Goal: Information Seeking & Learning: Learn about a topic

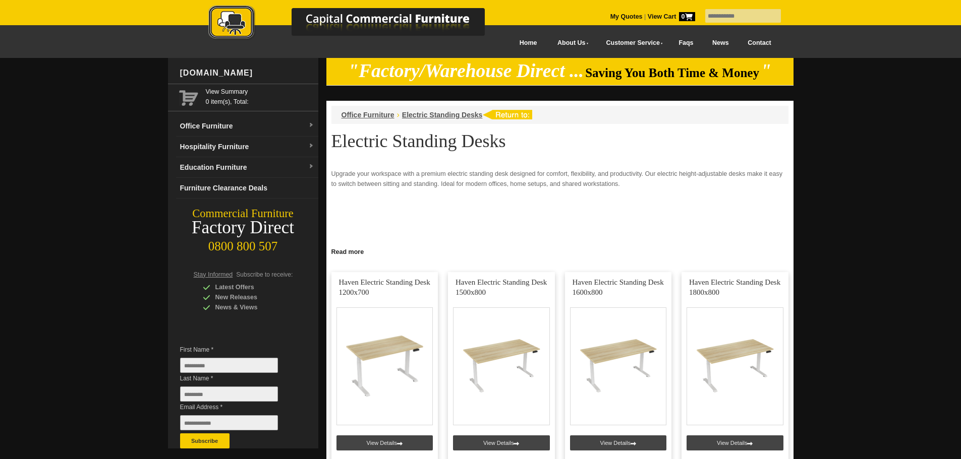
scroll to position [151, 0]
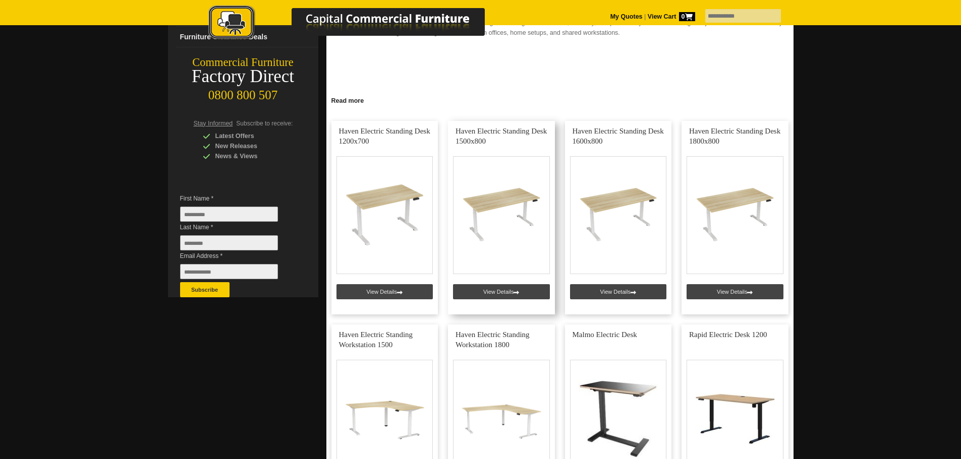
click at [490, 291] on link at bounding box center [501, 218] width 107 height 194
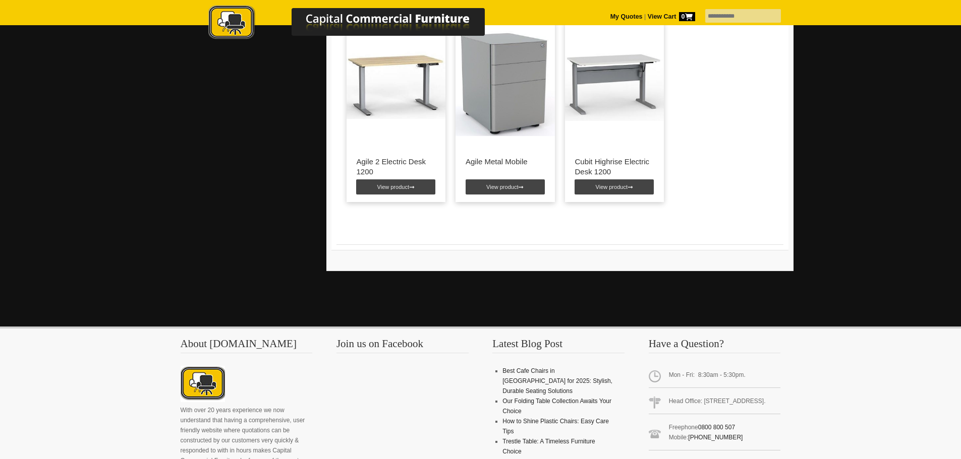
scroll to position [1109, 0]
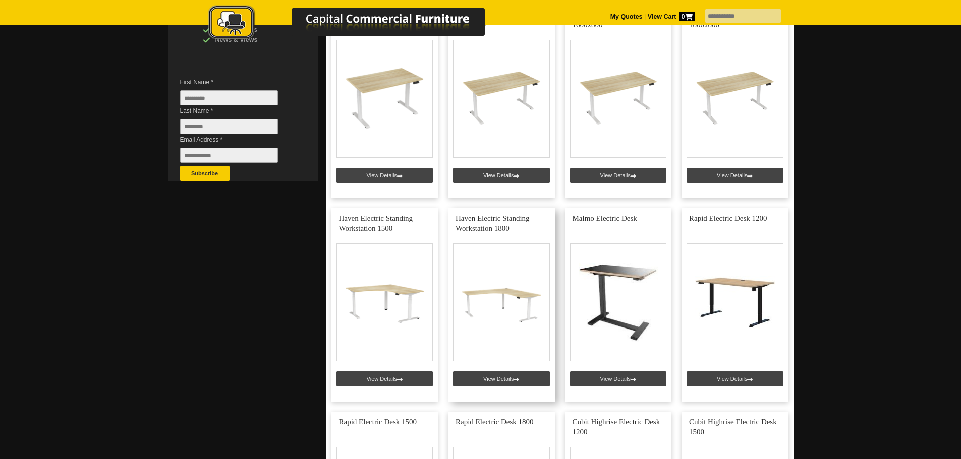
scroll to position [252, 0]
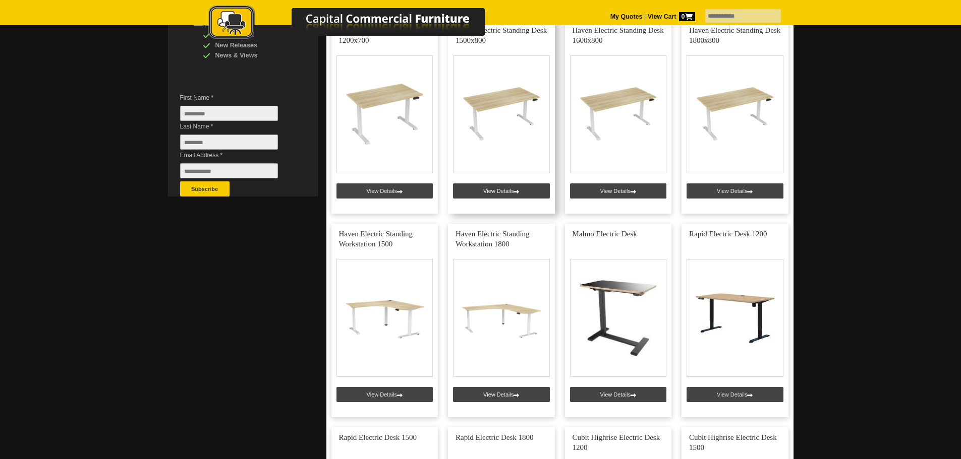
click at [495, 193] on link at bounding box center [501, 117] width 107 height 194
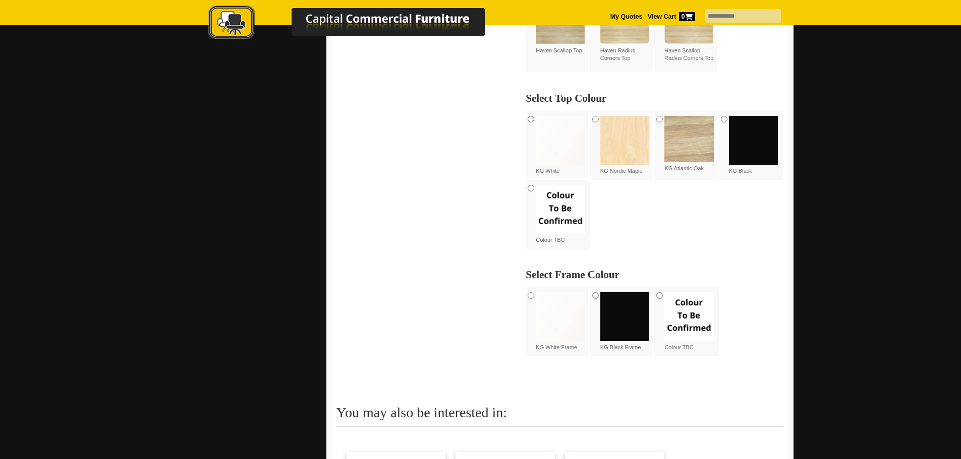
scroll to position [524, 0]
